Goal: Task Accomplishment & Management: Manage account settings

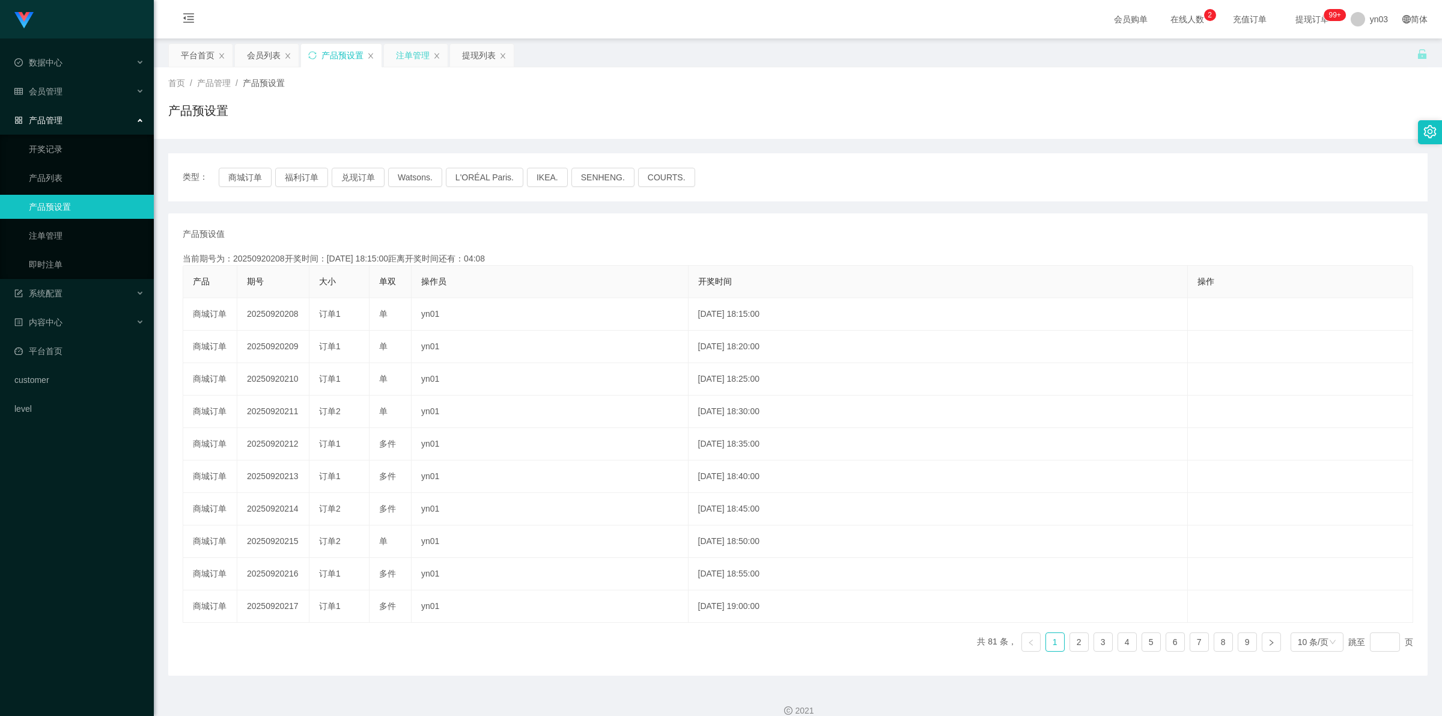
click at [407, 54] on div "注单管理" at bounding box center [413, 55] width 34 height 23
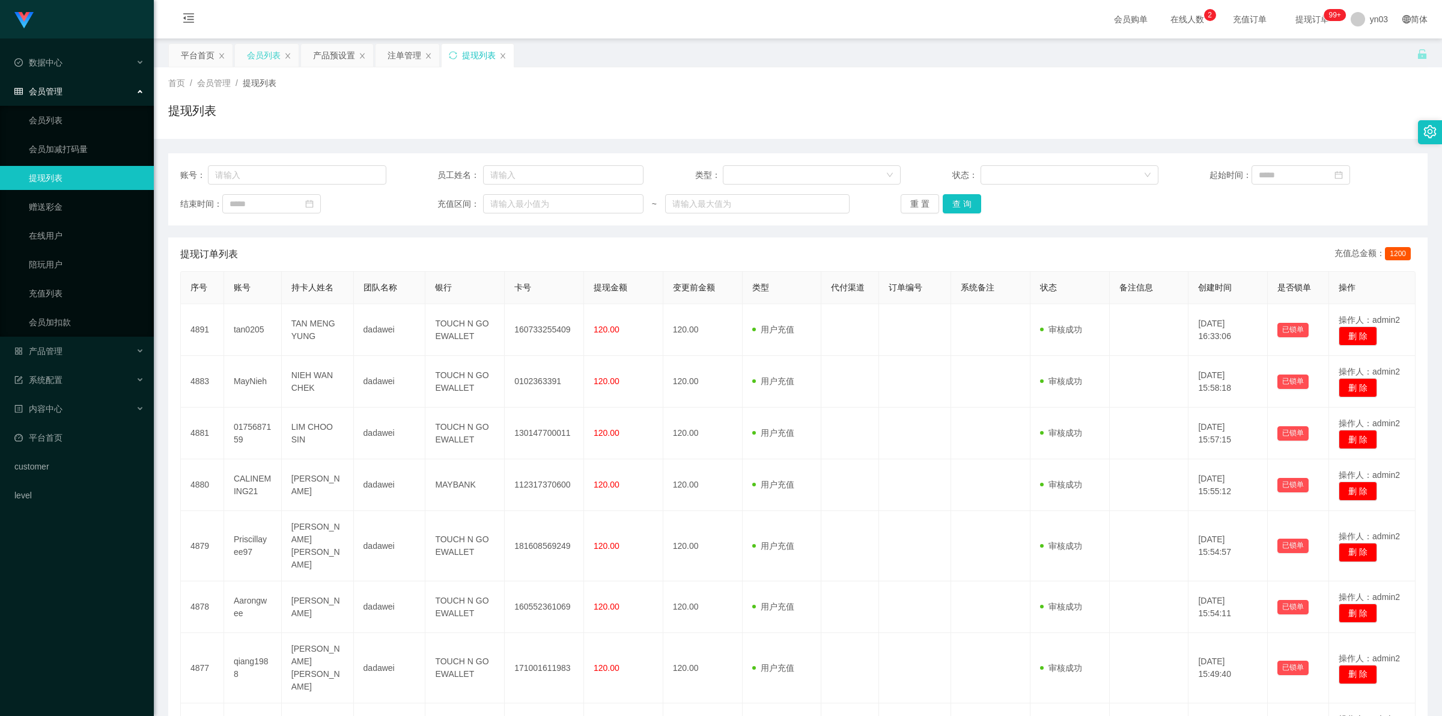
click at [262, 53] on div "会员列表" at bounding box center [264, 55] width 34 height 23
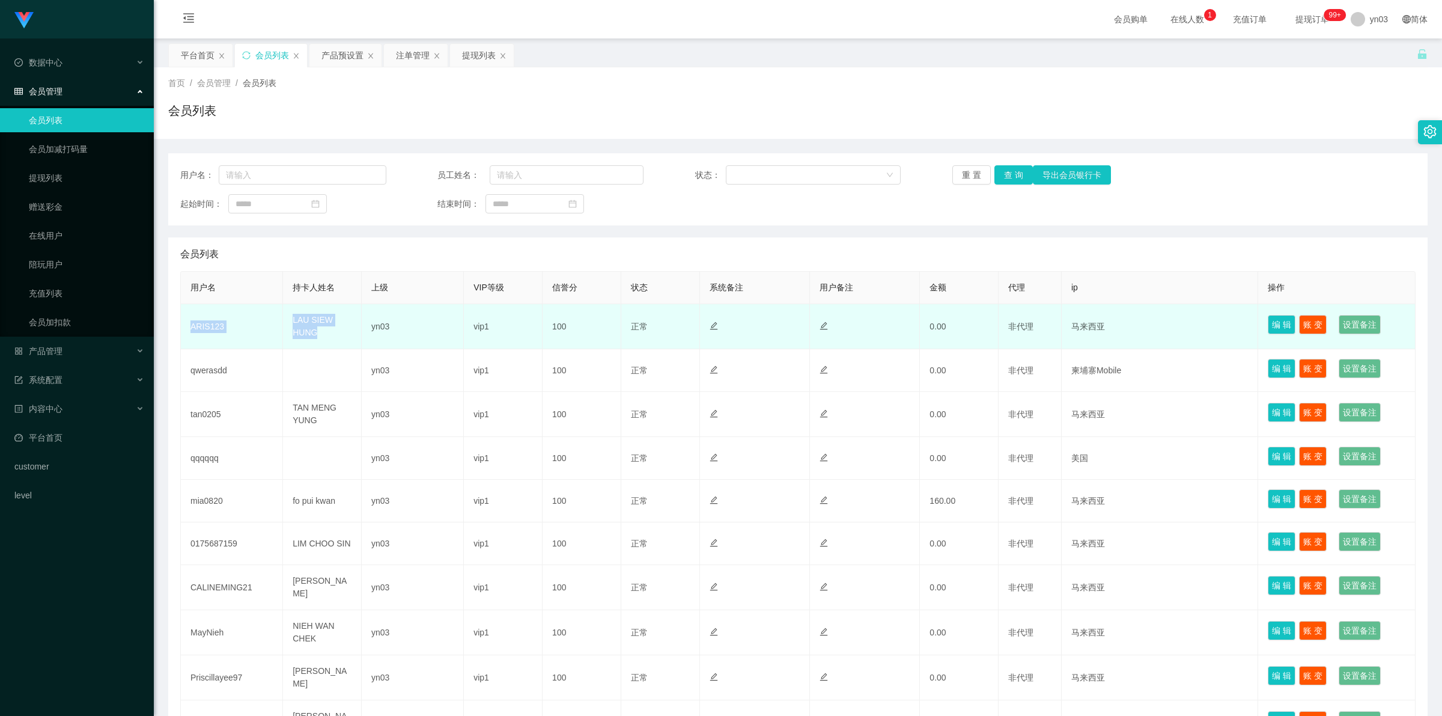
drag, startPoint x: 187, startPoint y: 324, endPoint x: 320, endPoint y: 332, distance: 133.6
click at [320, 332] on tr "ARIS123 LAU SIEW HUNG yn03 vip1 100 正常 禁止登录 禁止投注 0.00 非代理 马来西亚 编 辑 账 变 设置备注" at bounding box center [798, 326] width 1235 height 45
copy tr "ARIS123 LAU SIEW HUNG"
click at [209, 314] on td "ARIS123" at bounding box center [232, 326] width 102 height 45
click at [208, 332] on td "ARIS123" at bounding box center [232, 326] width 102 height 45
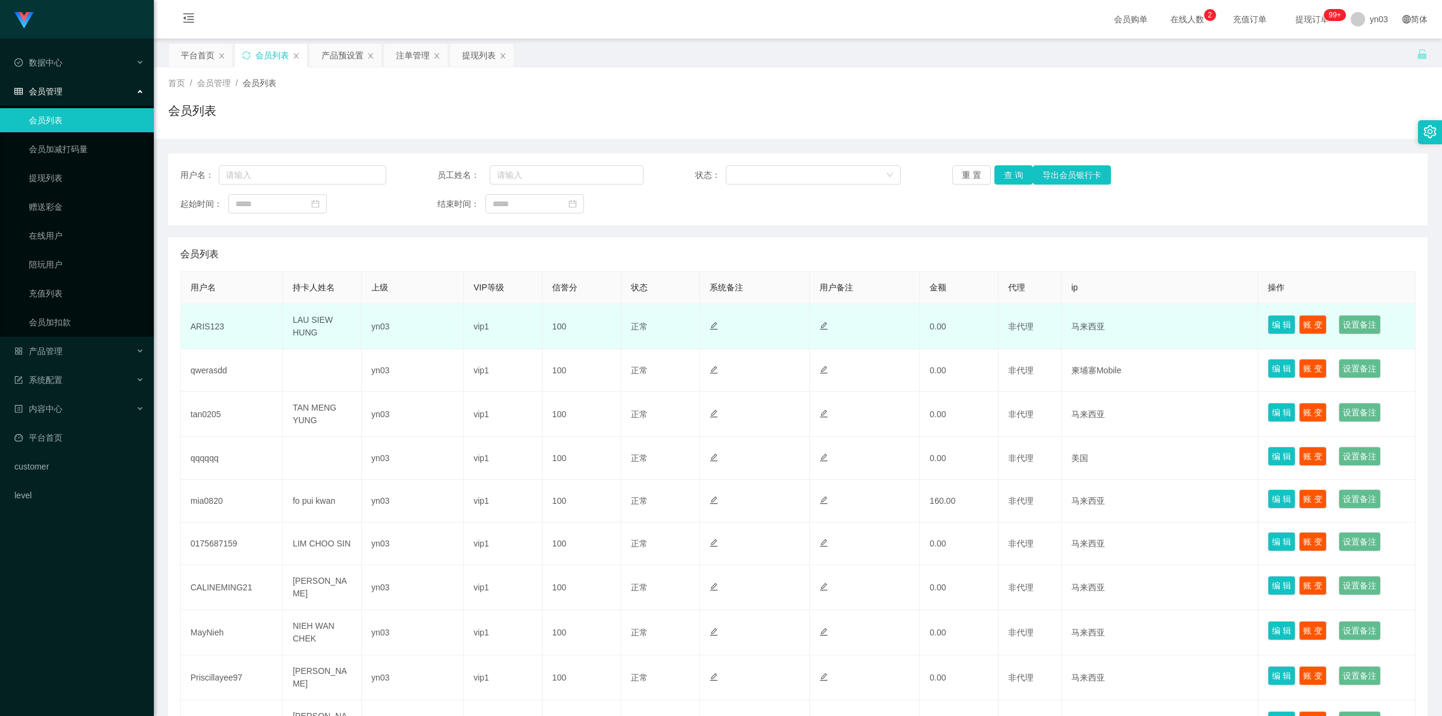
click at [211, 325] on td "ARIS123" at bounding box center [232, 326] width 102 height 45
copy td "ARIS123"
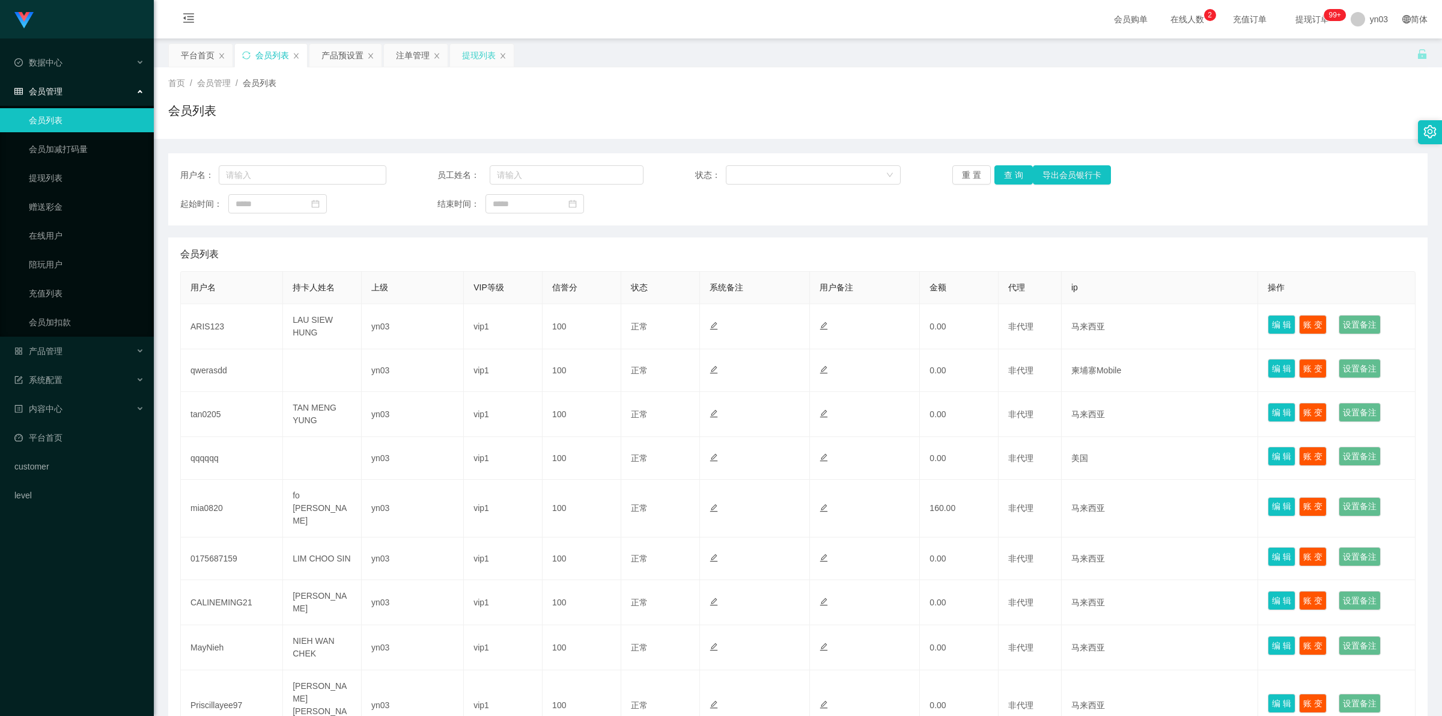
click at [472, 57] on div "提现列表" at bounding box center [479, 55] width 34 height 23
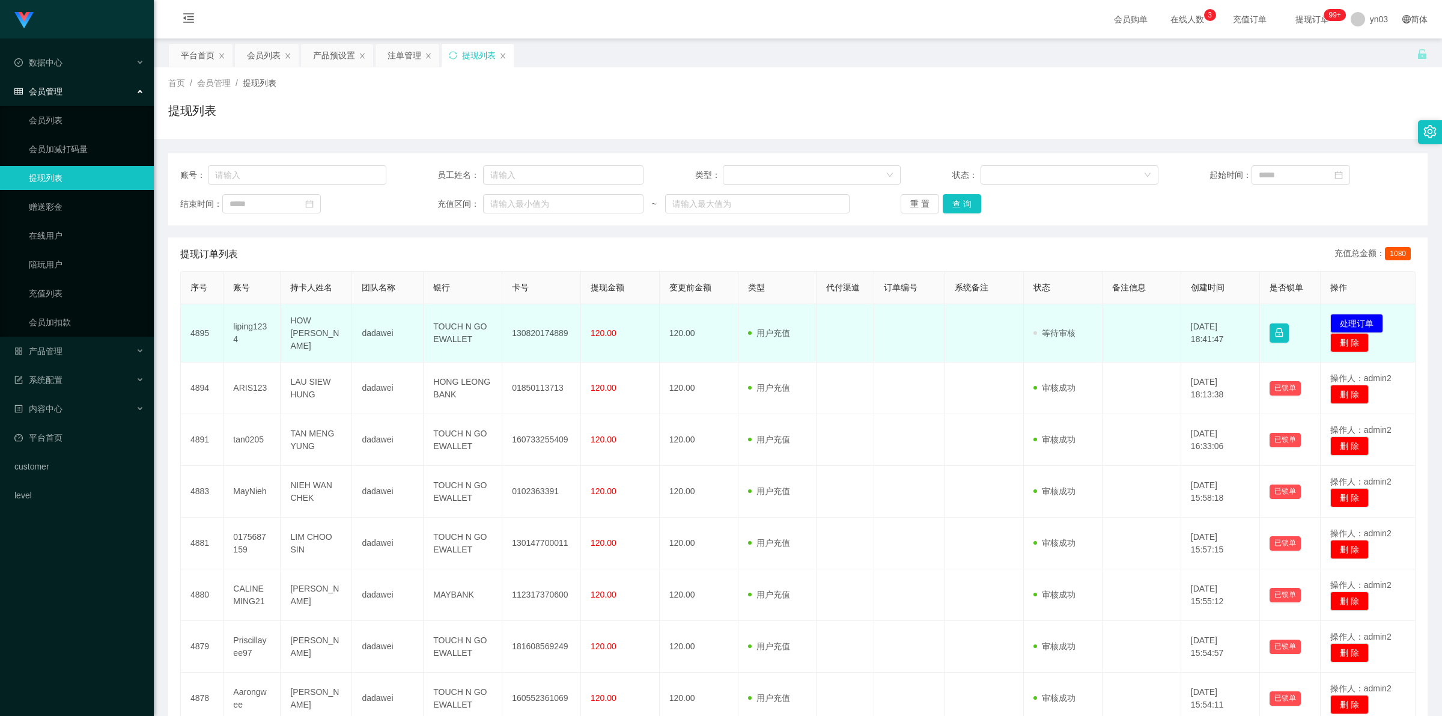
click at [248, 329] on td "liping1234" at bounding box center [251, 333] width 57 height 58
copy td "liping1234"
click at [1349, 324] on button "处理订单" at bounding box center [1356, 323] width 53 height 19
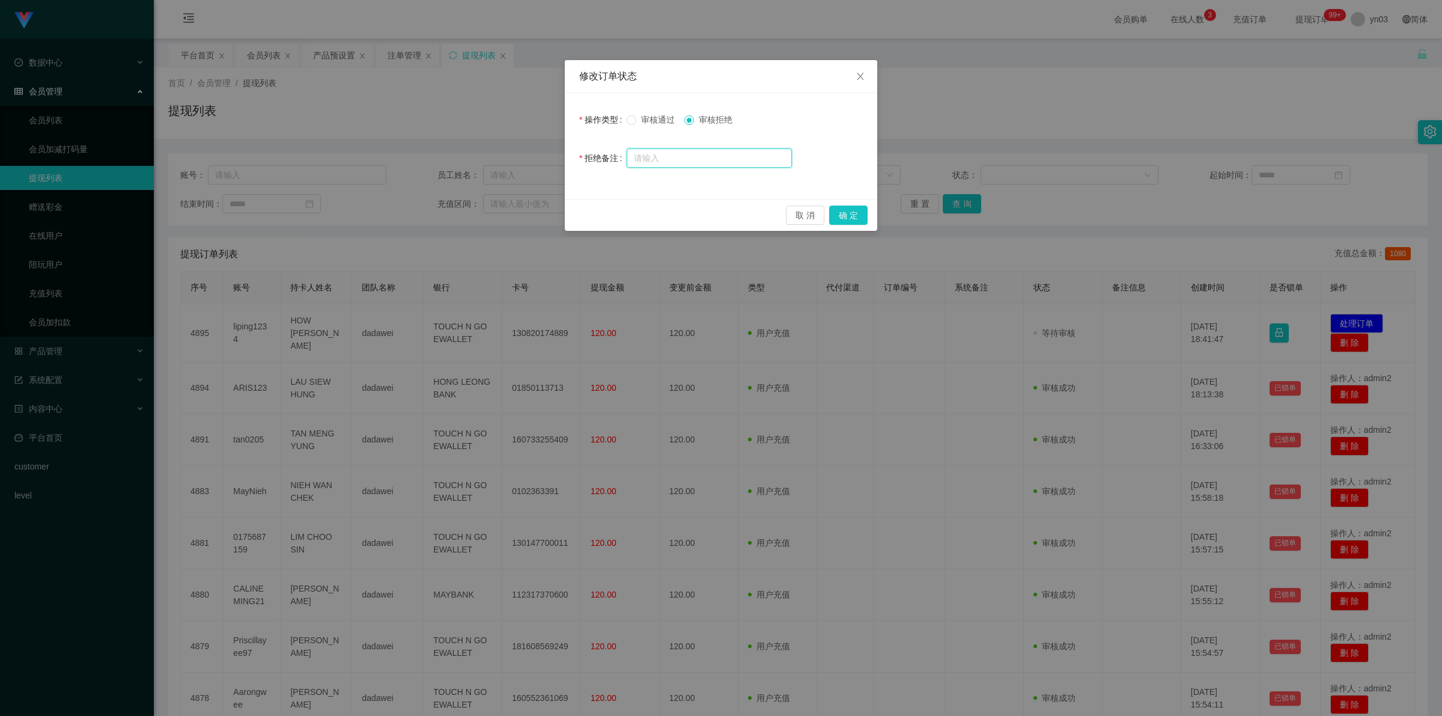
click at [720, 157] on input "text" at bounding box center [709, 157] width 165 height 19
type input "系"
type input "讲"
type input "请"
type input "讲"
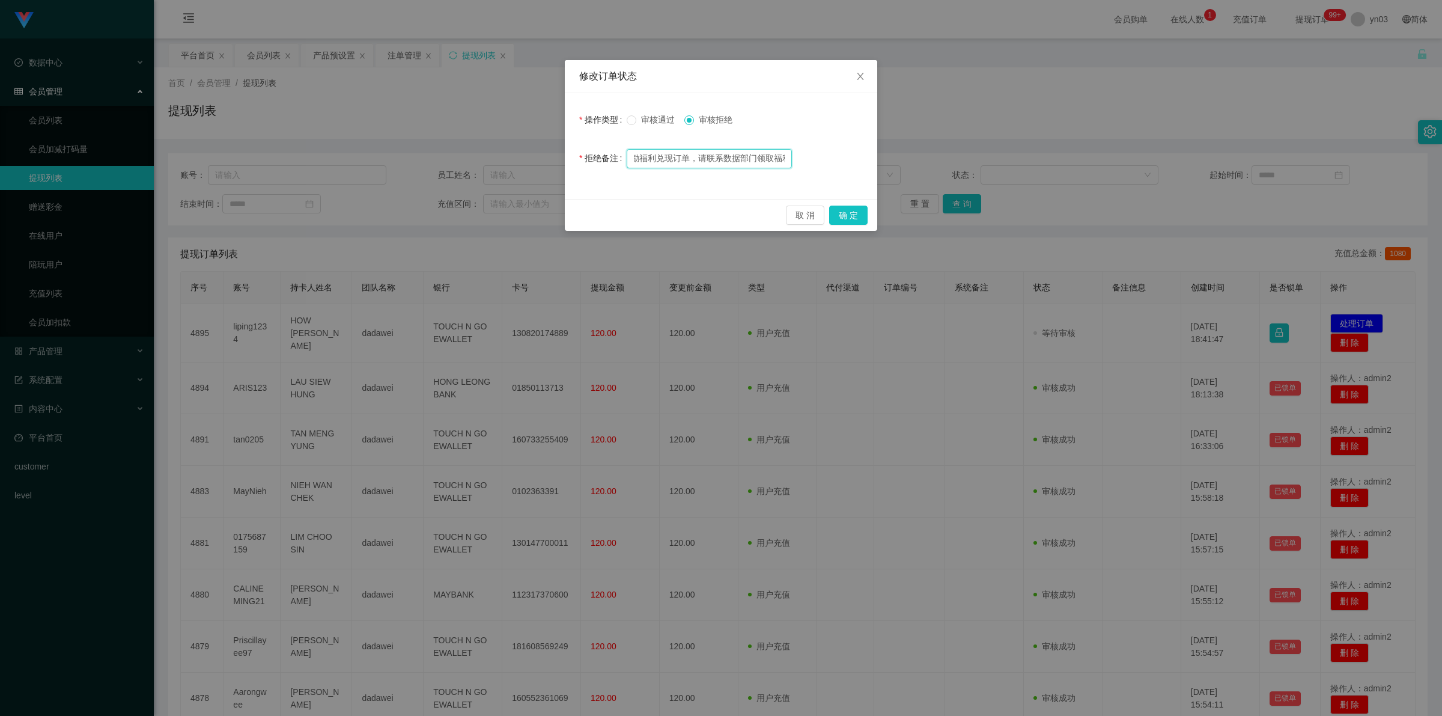
scroll to position [0, 42]
type input "随机奖励福利兑现订单，请联系数据部门领取福利！"
click at [871, 216] on div "取 消 确 定" at bounding box center [721, 215] width 312 height 32
click at [852, 217] on button "确 定" at bounding box center [848, 214] width 38 height 19
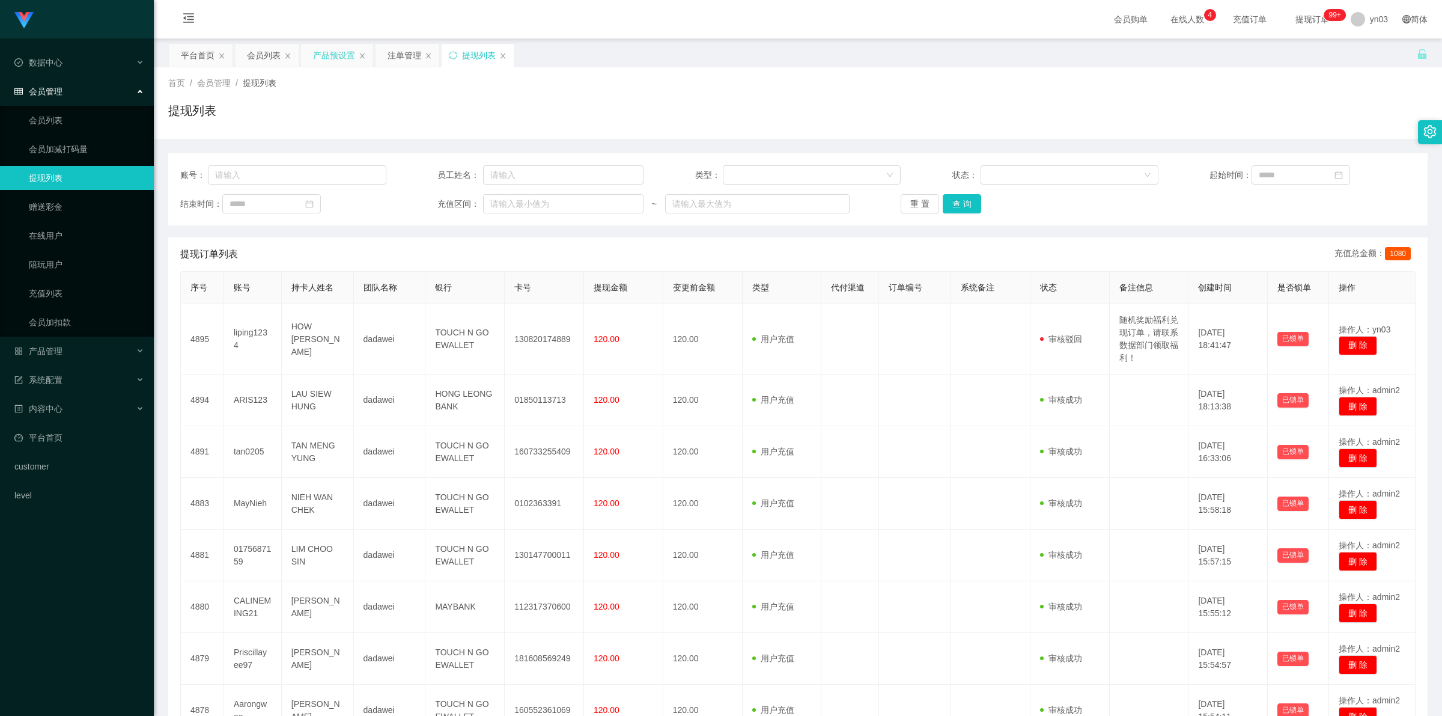
click at [338, 53] on div "产品预设置" at bounding box center [334, 55] width 42 height 23
